Goal: Information Seeking & Learning: Learn about a topic

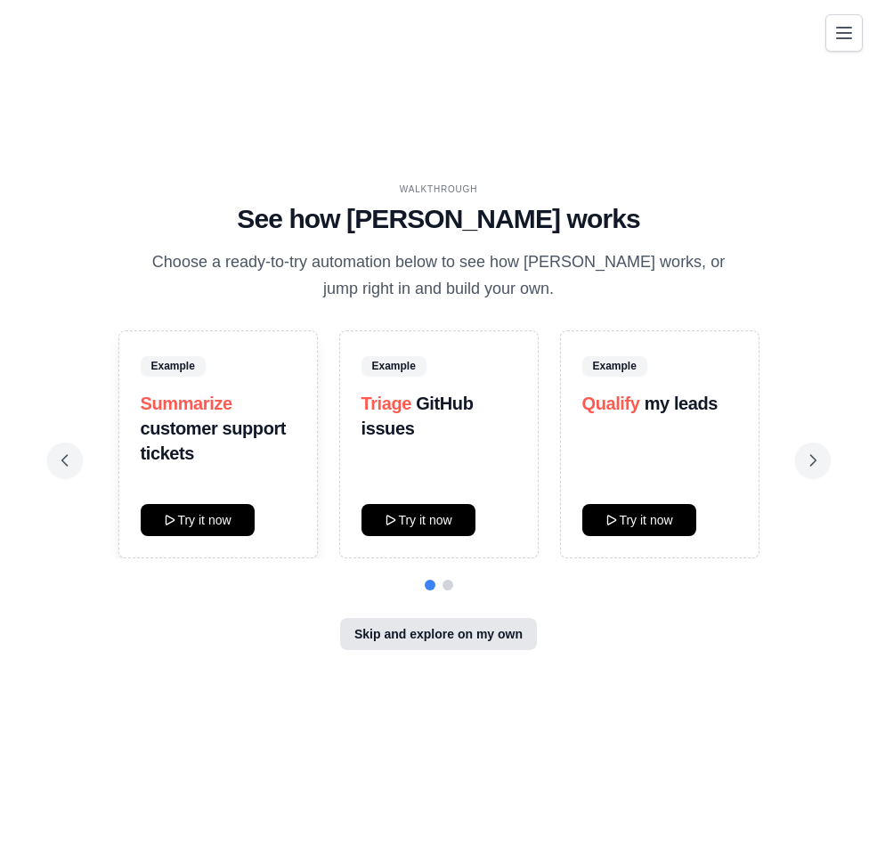
click at [470, 644] on button "Skip and explore on my own" at bounding box center [438, 634] width 197 height 32
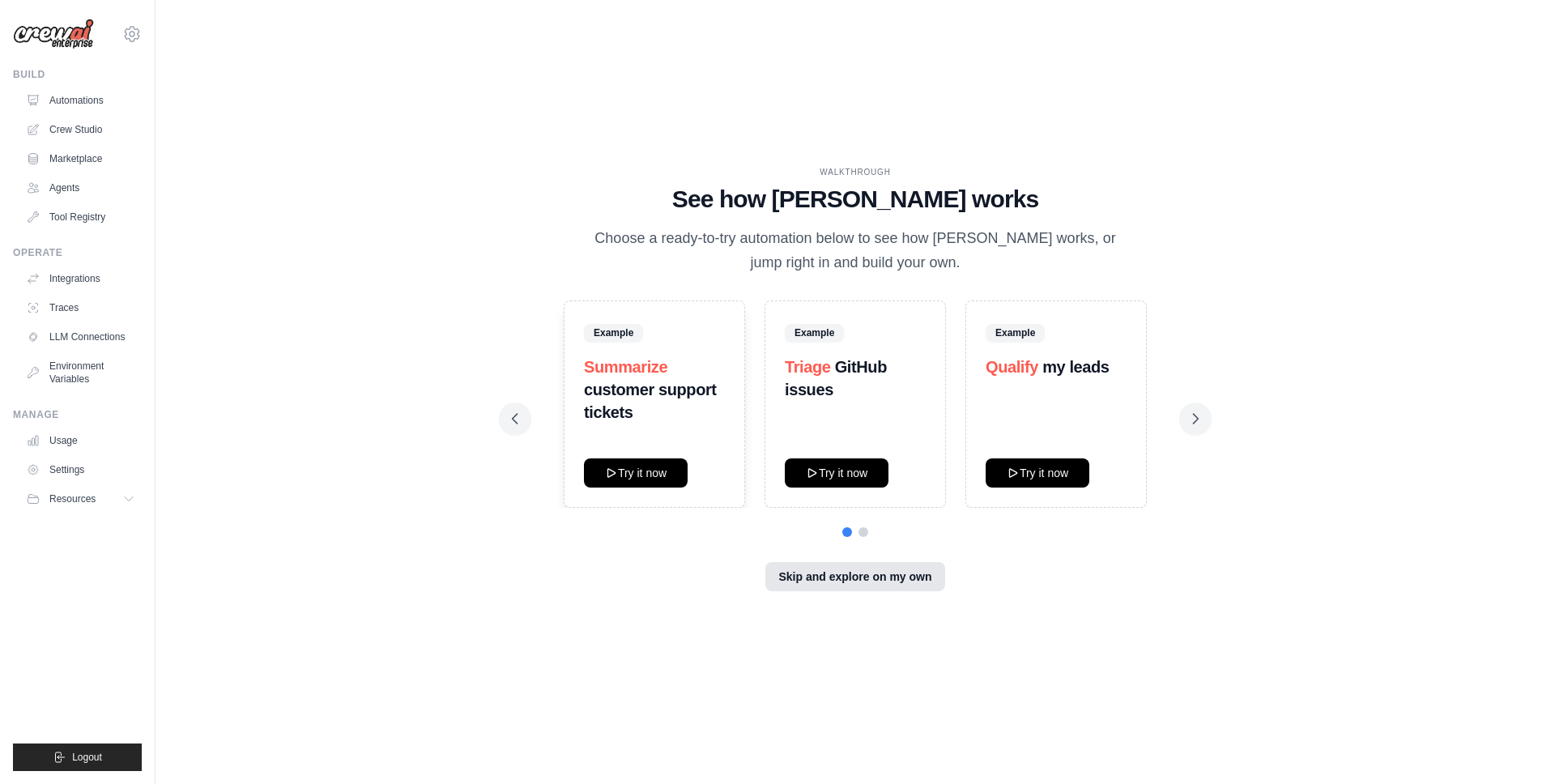
click at [891, 572] on button "Skip and explore on my own" at bounding box center [854, 577] width 179 height 29
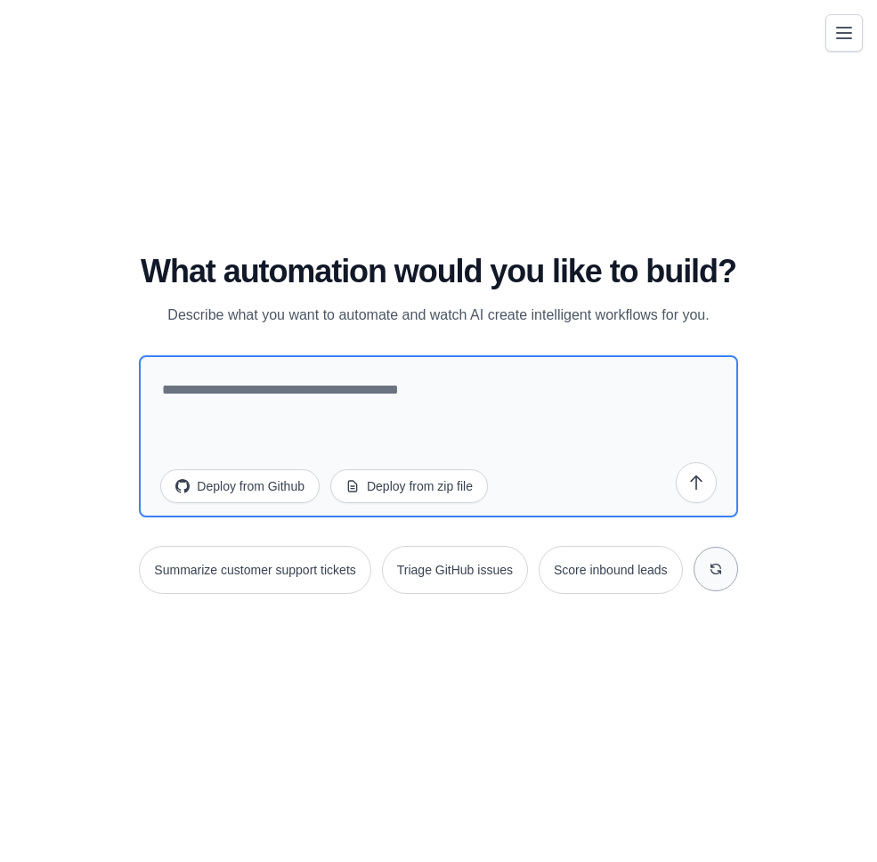
click at [709, 566] on icon at bounding box center [715, 569] width 14 height 14
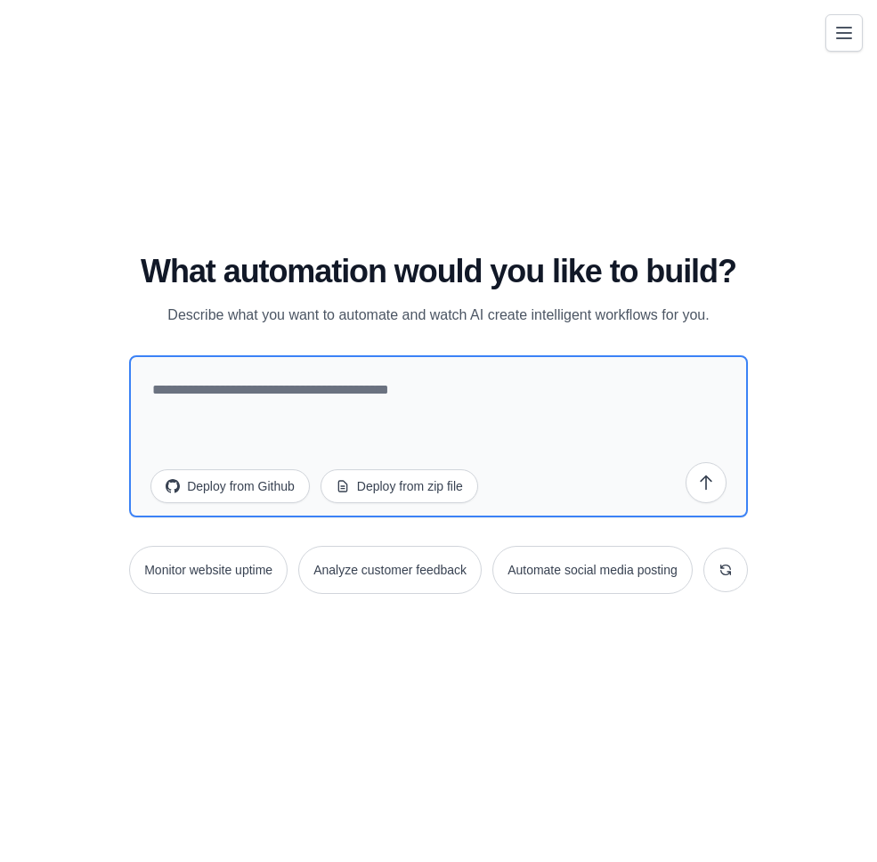
click at [722, 182] on div "WALKTHROUGH See how [PERSON_NAME] works Choose a ready-to-try automation below …" at bounding box center [438, 431] width 834 height 826
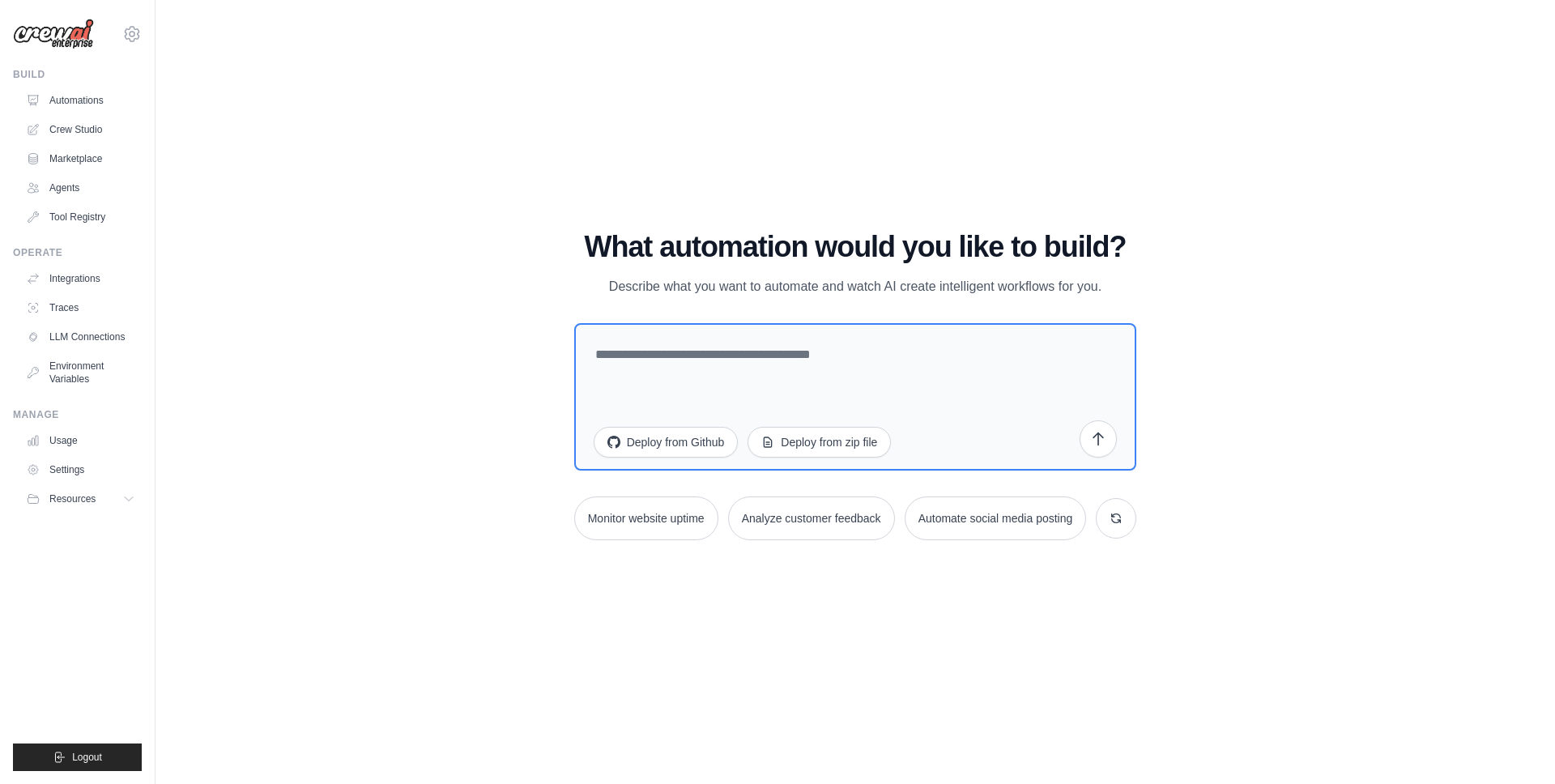
drag, startPoint x: 755, startPoint y: 144, endPoint x: 765, endPoint y: 140, distance: 10.8
click at [754, 145] on div "WALKTHROUGH See how [PERSON_NAME] works Choose a ready-to-try automation below …" at bounding box center [854, 392] width 1348 height 751
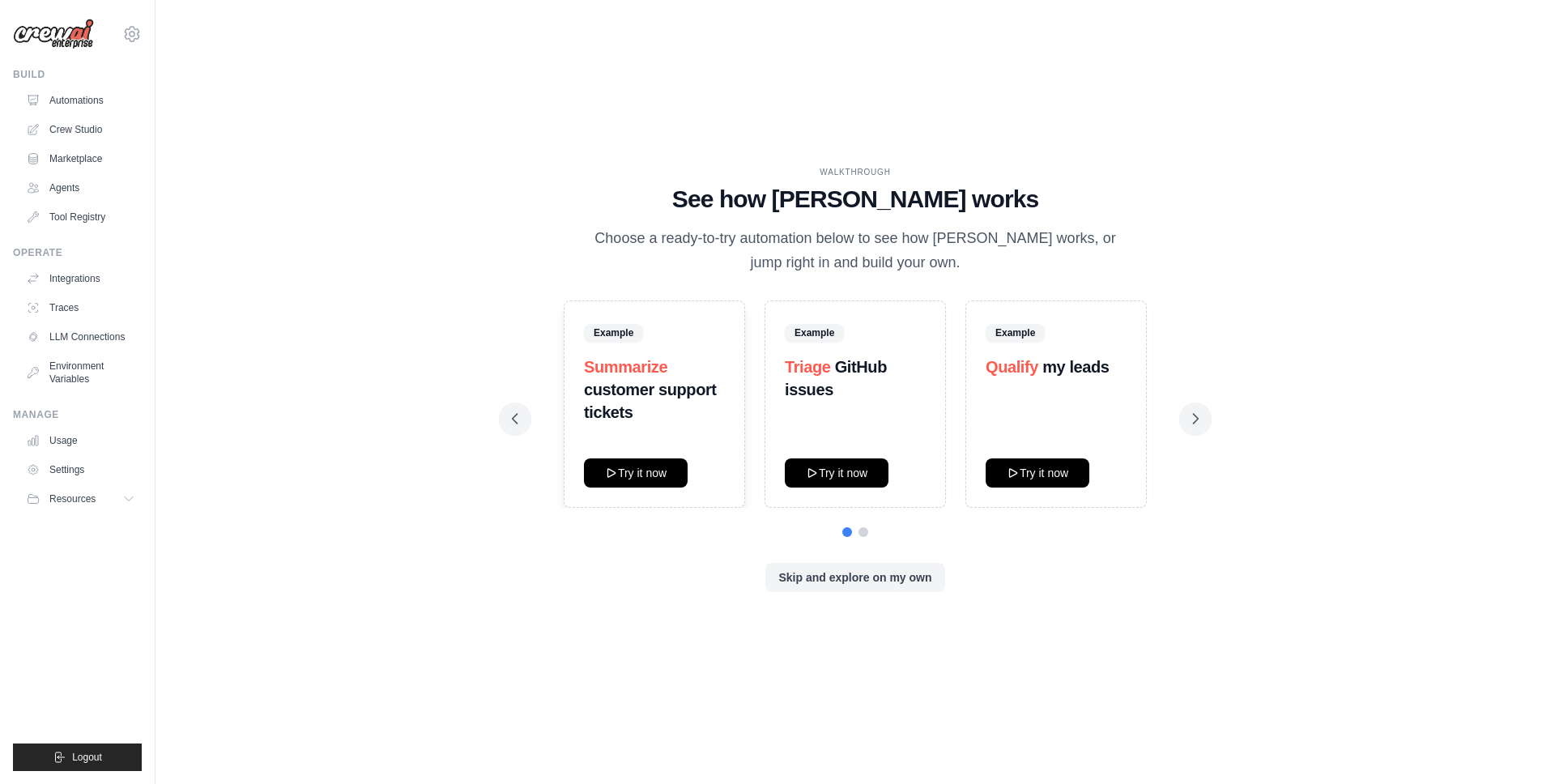
click at [470, 282] on div "WALKTHROUGH See how [PERSON_NAME] works Choose a ready-to-try automation below …" at bounding box center [854, 392] width 1348 height 751
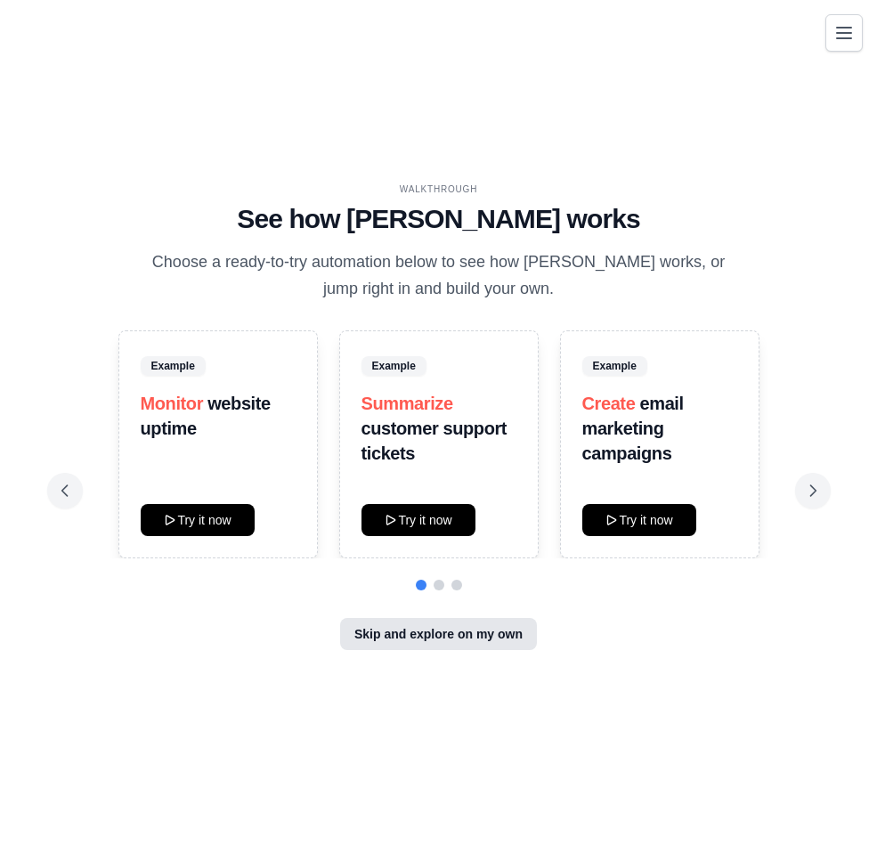
click at [411, 634] on button "Skip and explore on my own" at bounding box center [438, 634] width 197 height 32
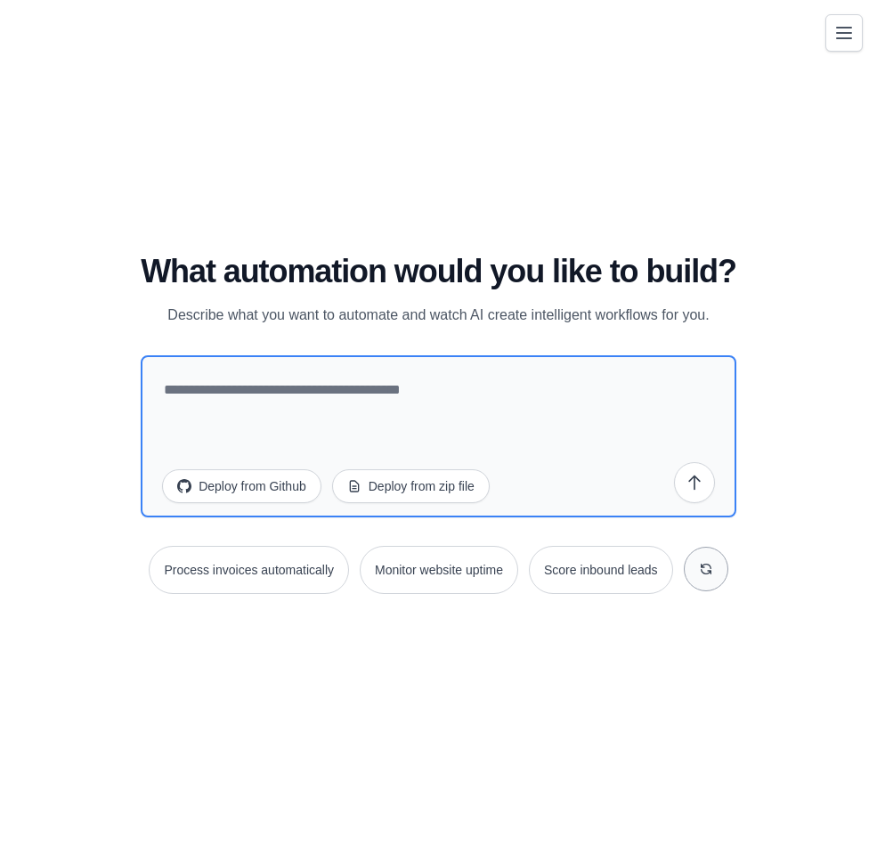
click at [702, 556] on button at bounding box center [706, 568] width 44 height 44
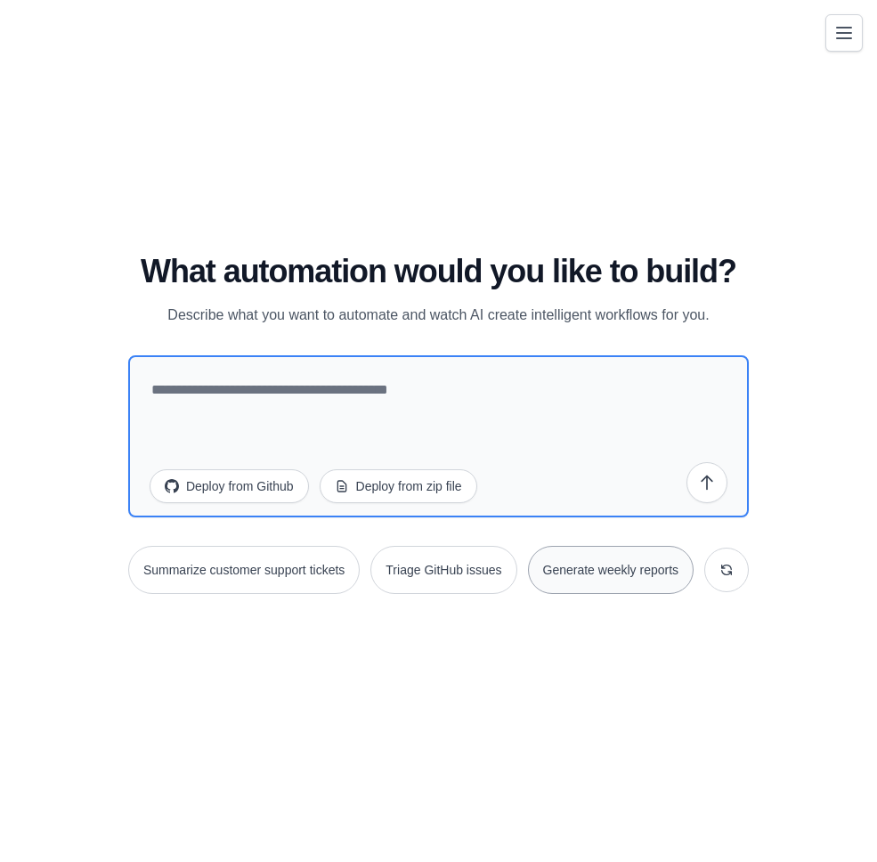
click at [593, 564] on button "Generate weekly reports" at bounding box center [611, 570] width 166 height 48
type textarea "**********"
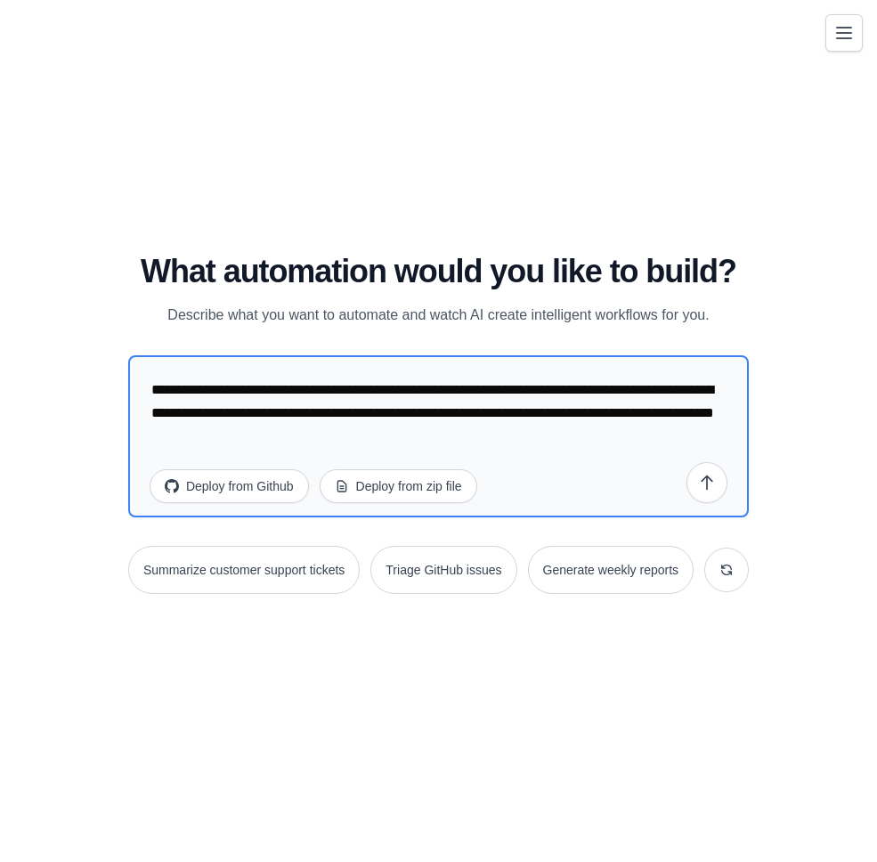
click at [728, 565] on icon at bounding box center [727, 570] width 10 height 10
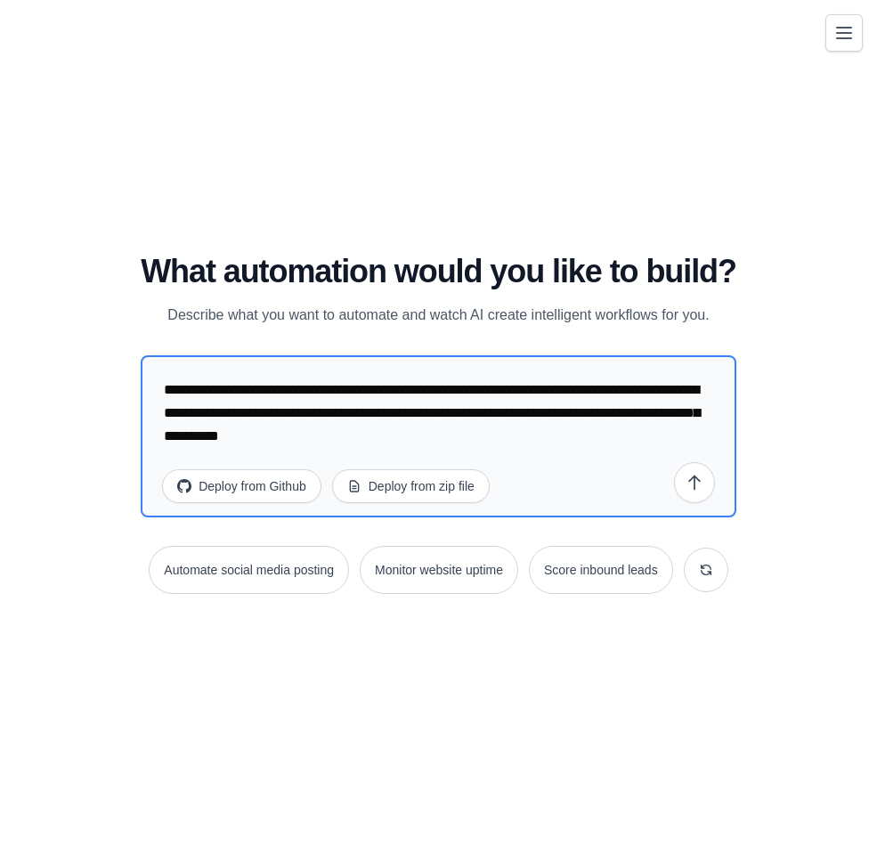
click at [718, 221] on div "WALKTHROUGH See how CrewAI works Choose a ready-to-try automation below to see …" at bounding box center [438, 431] width 834 height 826
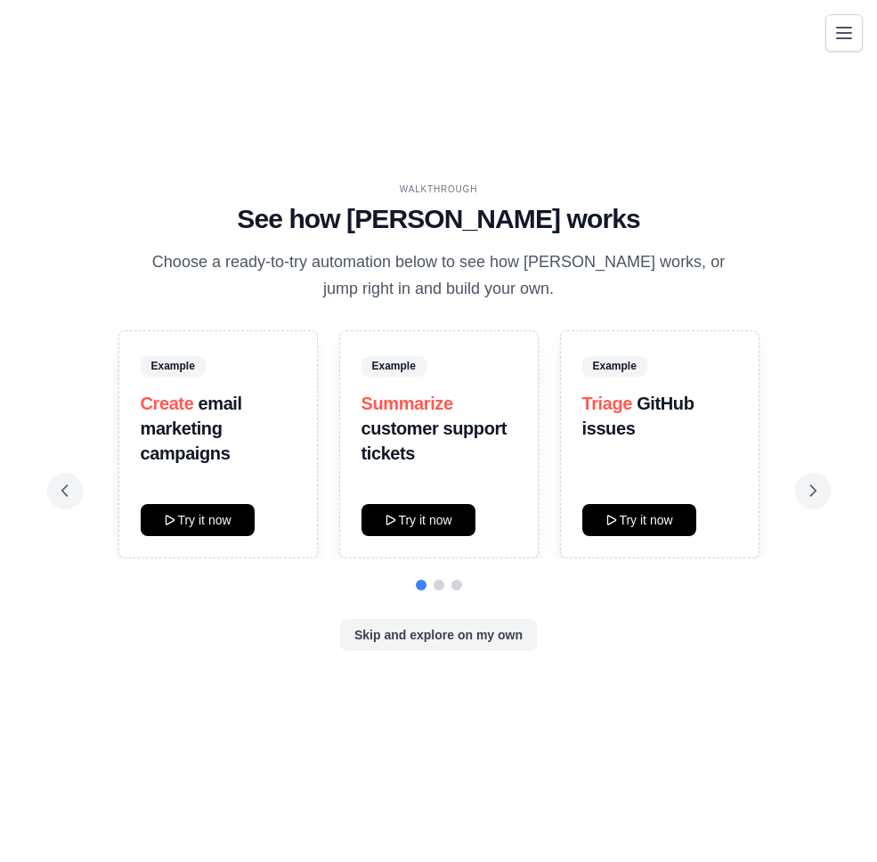
drag, startPoint x: 368, startPoint y: 369, endPoint x: 443, endPoint y: 344, distance: 79.6
click at [441, 344] on div "Example Summarize customer support tickets Try it now" at bounding box center [438, 444] width 199 height 228
drag, startPoint x: 393, startPoint y: 360, endPoint x: 439, endPoint y: 343, distance: 48.8
click at [393, 360] on span "Example" at bounding box center [393, 366] width 65 height 20
click at [664, 218] on h1 "See how [PERSON_NAME] works" at bounding box center [438, 219] width 755 height 32
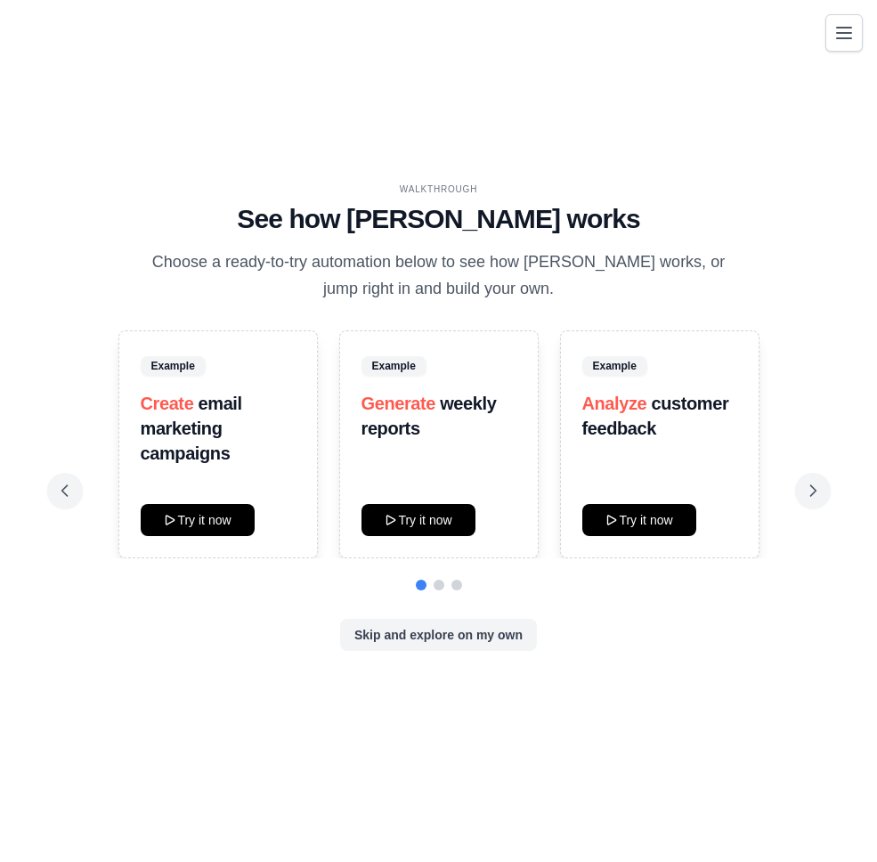
click at [717, 192] on div "WALKTHROUGH" at bounding box center [438, 188] width 755 height 13
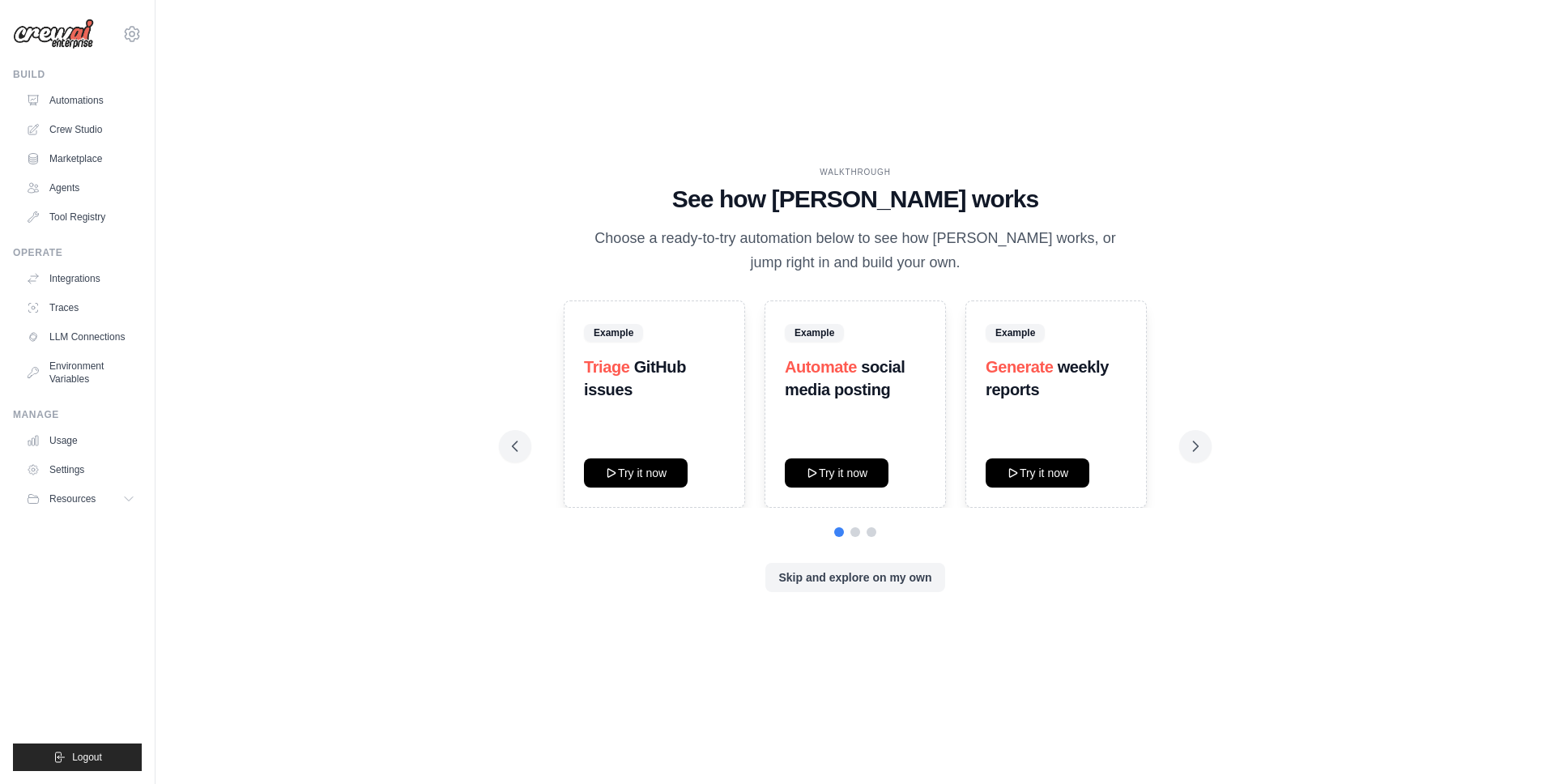
click at [797, 164] on div "WALKTHROUGH See how [PERSON_NAME] works Choose a ready-to-try automation below …" at bounding box center [854, 392] width 1348 height 751
